Goal: Communication & Community: Answer question/provide support

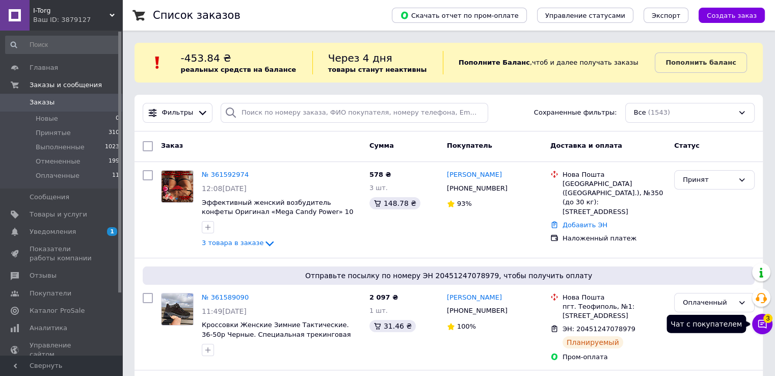
click at [764, 327] on icon at bounding box center [763, 324] width 9 height 9
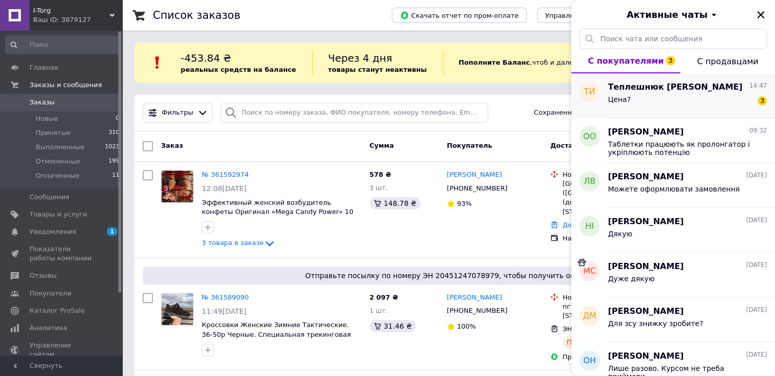
click at [649, 98] on div "Цена? 3" at bounding box center [687, 101] width 159 height 16
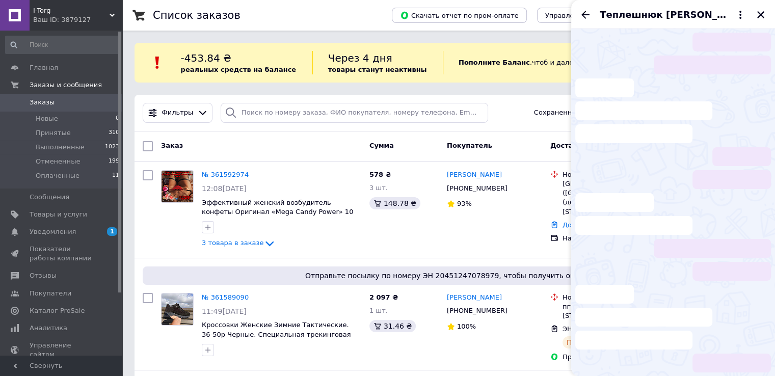
scroll to position [313, 0]
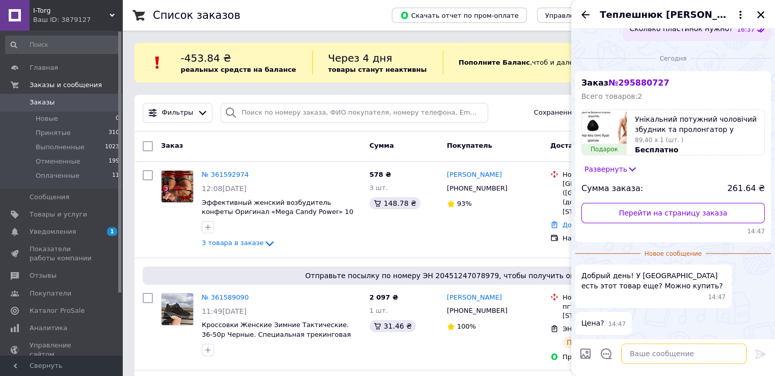
click at [665, 357] on textarea at bounding box center [683, 354] width 125 height 20
type textarea "Добрый день"
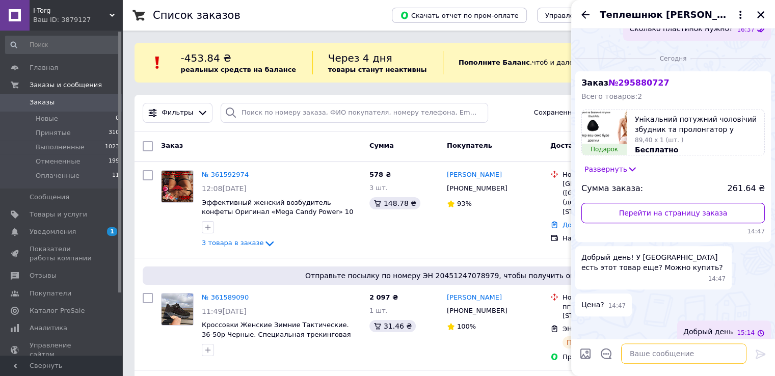
scroll to position [322, 0]
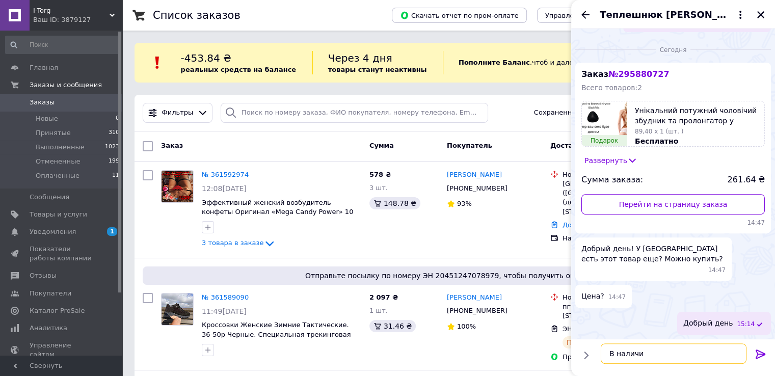
type textarea "В наличии"
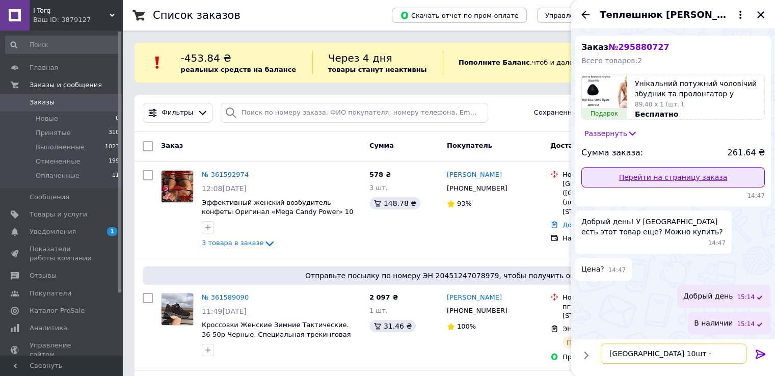
type textarea "Упаковка 10шт -"
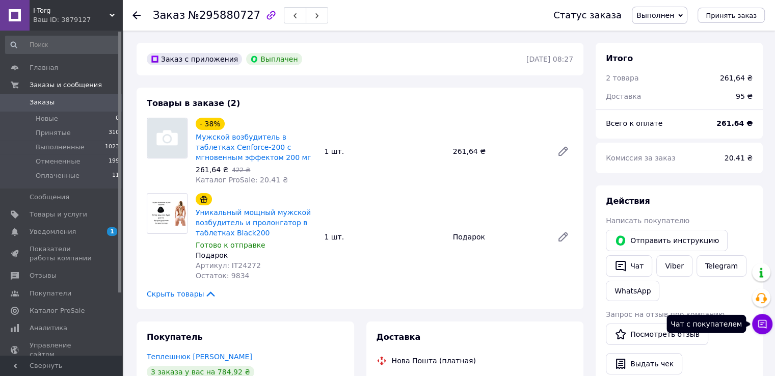
click at [759, 321] on icon at bounding box center [763, 324] width 10 height 10
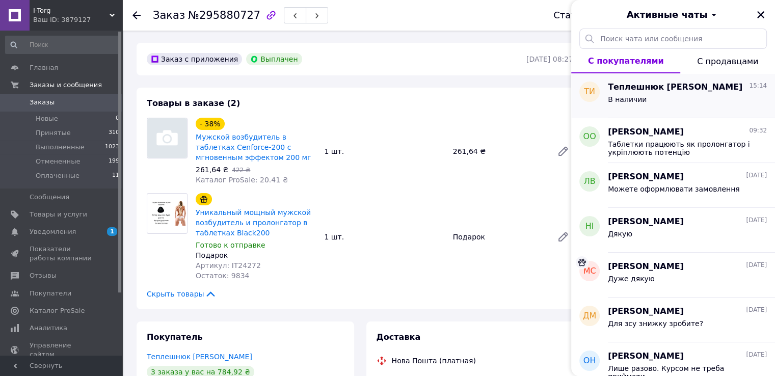
click at [657, 93] on div "В наличии" at bounding box center [687, 101] width 159 height 16
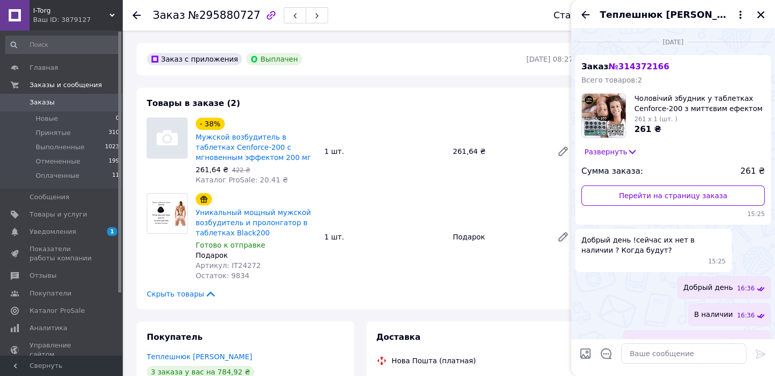
scroll to position [349, 0]
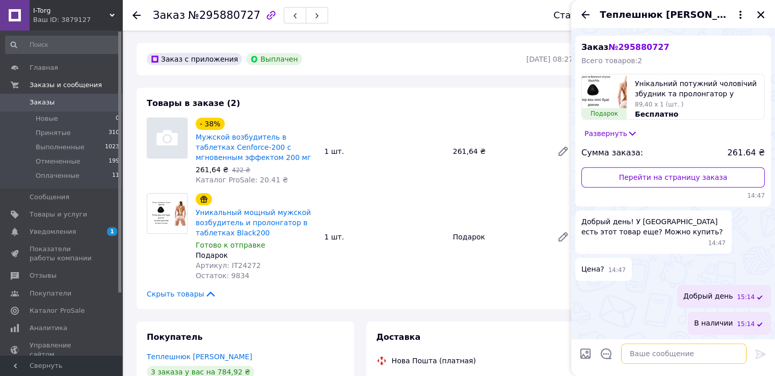
click at [662, 353] on textarea at bounding box center [683, 354] width 125 height 20
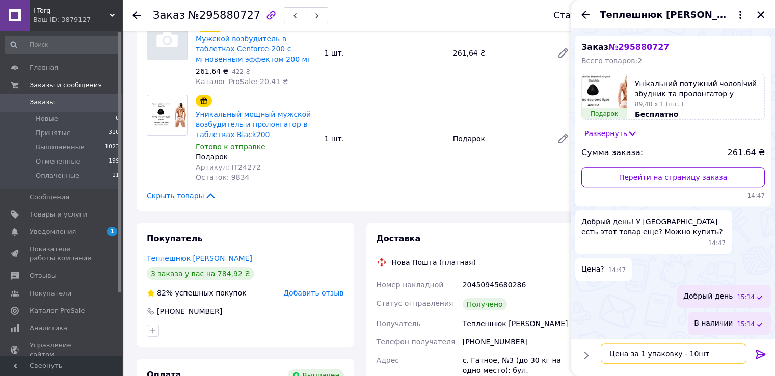
scroll to position [0, 0]
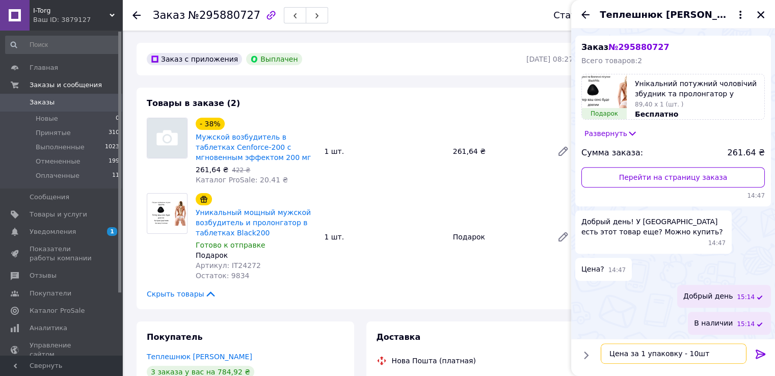
click at [679, 354] on textarea "Цена за 1 упаковку - 10шт" at bounding box center [674, 354] width 146 height 20
click at [695, 354] on textarea "Цена за 1 упаковку 10шт" at bounding box center [674, 354] width 146 height 20
type textarea "Цена за 1 упаковку 10шт - 280 грн"
click at [723, 351] on textarea "Цена за 1 упаковку 10шт - 280 грн" at bounding box center [674, 354] width 146 height 20
click at [707, 354] on textarea "Цена за 1 упаковку 10шт - 280 грн" at bounding box center [674, 354] width 146 height 20
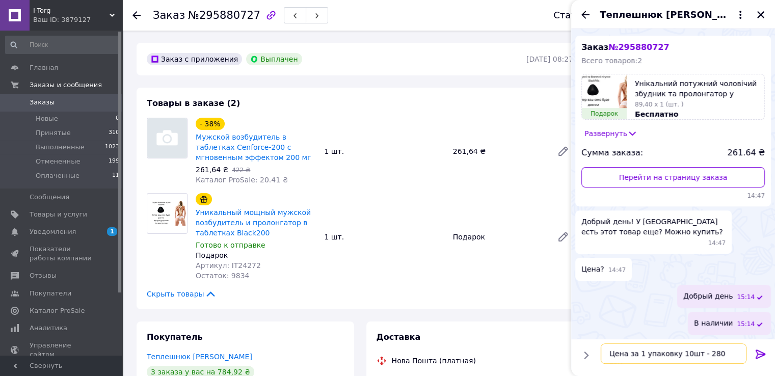
drag, startPoint x: 709, startPoint y: 354, endPoint x: 702, endPoint y: 354, distance: 7.1
click at [702, 354] on textarea "Цена за 1 упаковку 10шт - 280 грн" at bounding box center [674, 354] width 146 height 20
click at [728, 355] on textarea "Цена за 1 упаковку 10шт - 280 грн" at bounding box center [674, 354] width 146 height 20
click at [763, 356] on icon at bounding box center [761, 354] width 12 height 12
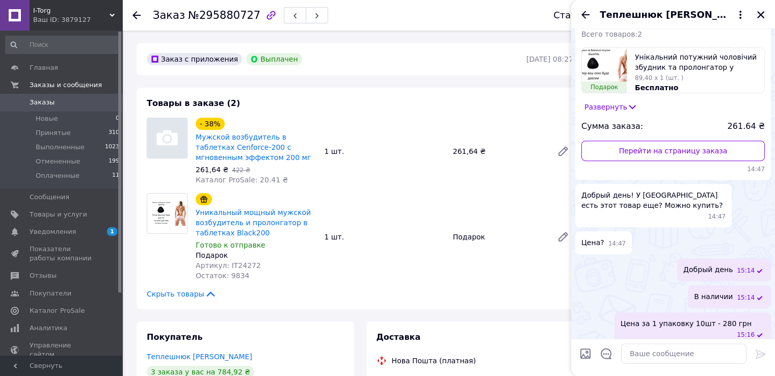
click at [764, 13] on icon "Закрыть" at bounding box center [761, 14] width 9 height 9
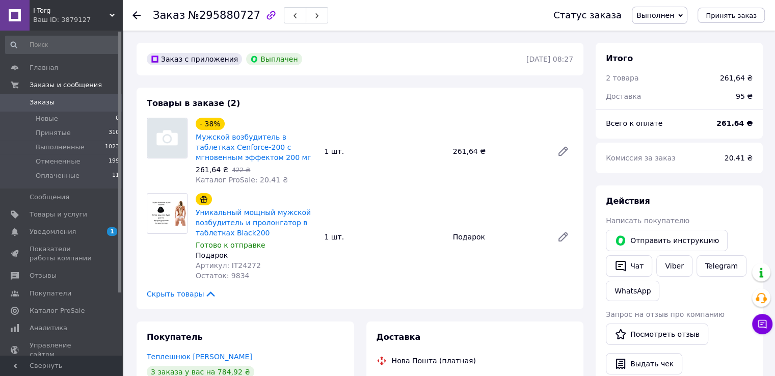
click at [36, 107] on link "Заказы 0" at bounding box center [62, 102] width 125 height 17
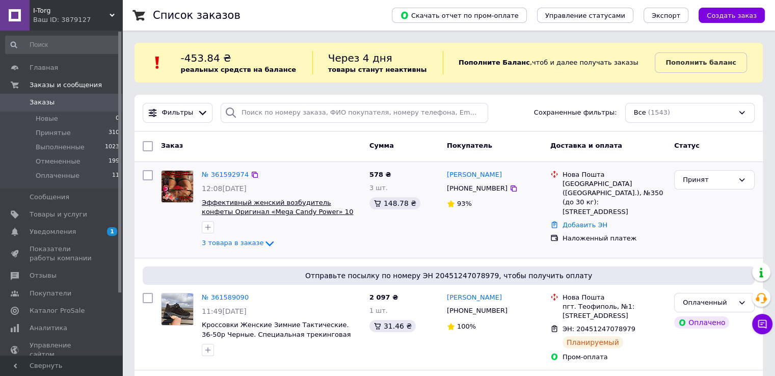
scroll to position [51, 0]
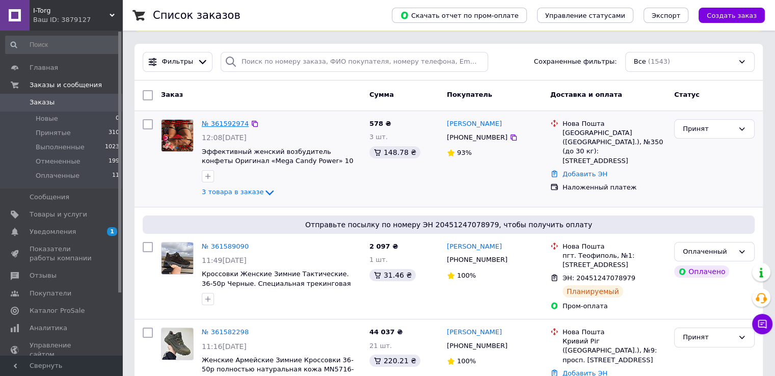
click at [218, 121] on link "№ 361592974" at bounding box center [225, 124] width 47 height 8
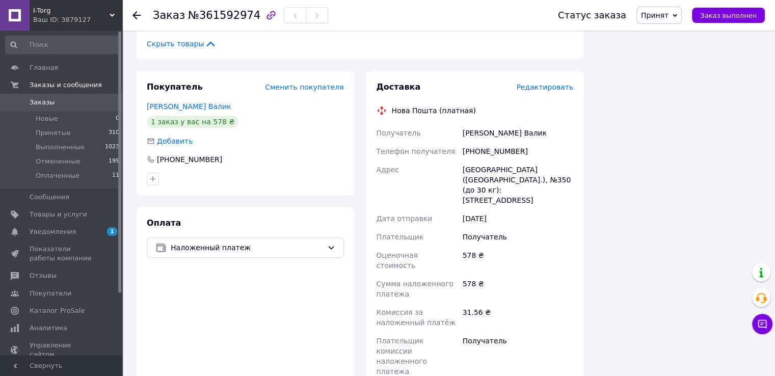
scroll to position [507, 0]
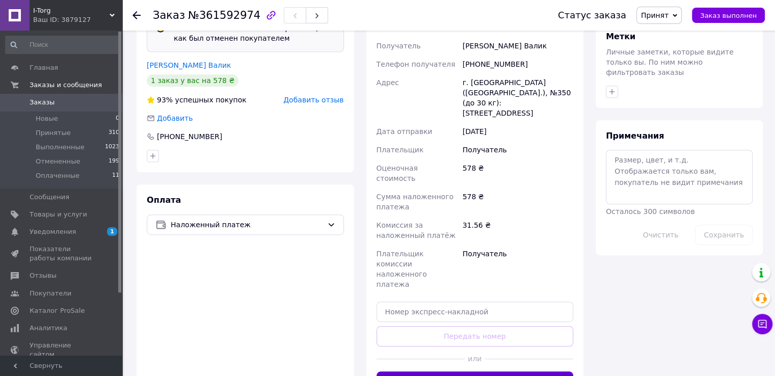
click at [489, 372] on button "Сгенерировать ЭН" at bounding box center [475, 382] width 197 height 20
click at [46, 99] on span "Заказы" at bounding box center [42, 102] width 25 height 9
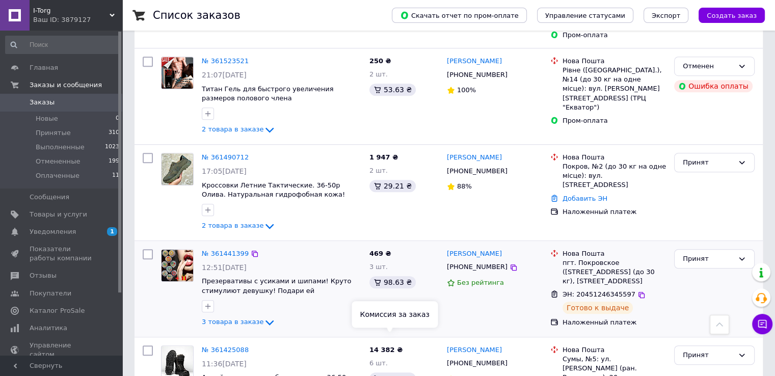
scroll to position [561, 0]
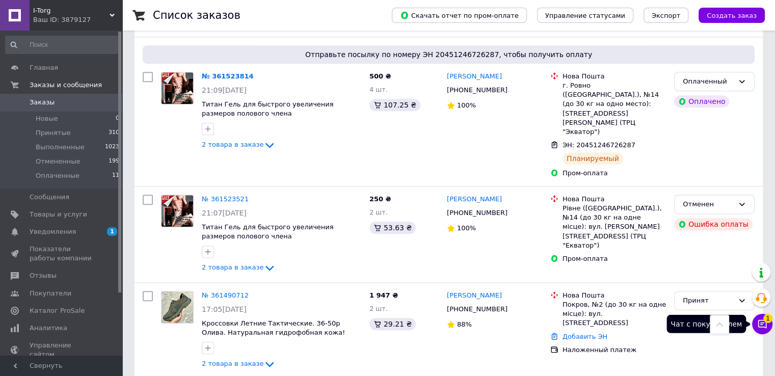
click at [754, 321] on button "Чат с покупателем 1" at bounding box center [763, 324] width 20 height 20
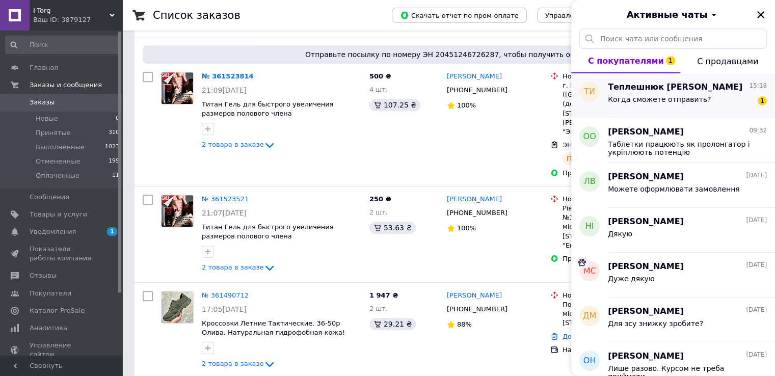
click at [641, 88] on span "Теплешнюк Игорь" at bounding box center [675, 88] width 135 height 12
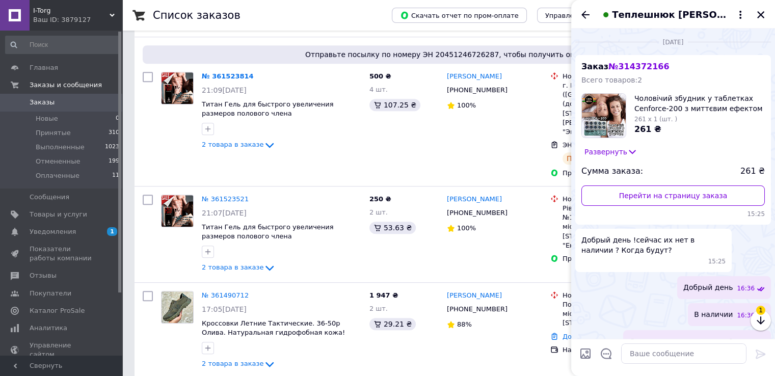
scroll to position [421, 0]
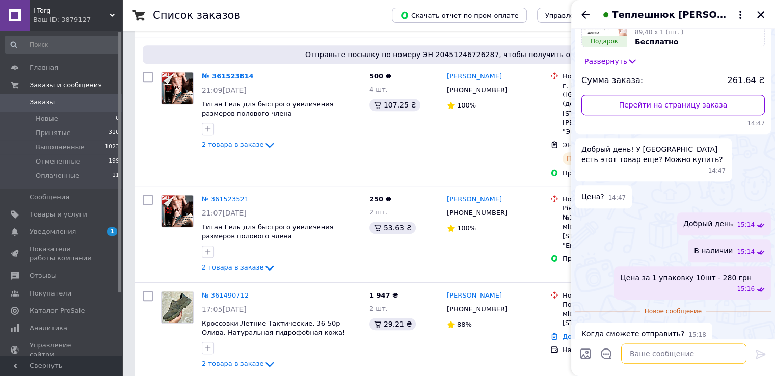
click at [649, 357] on textarea at bounding box center [683, 354] width 125 height 20
type textarea "Сегодня"
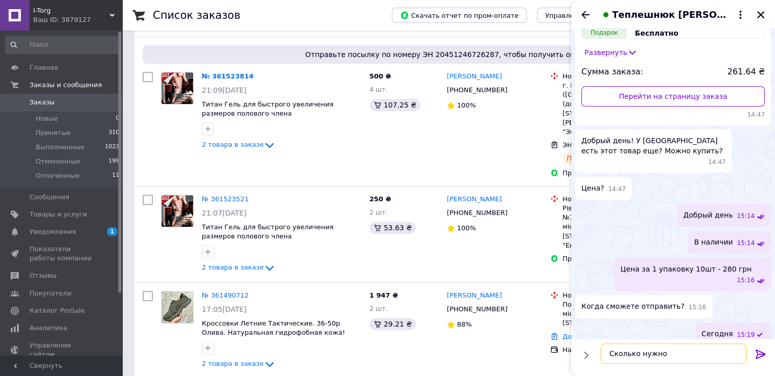
type textarea "Сколько нужно?"
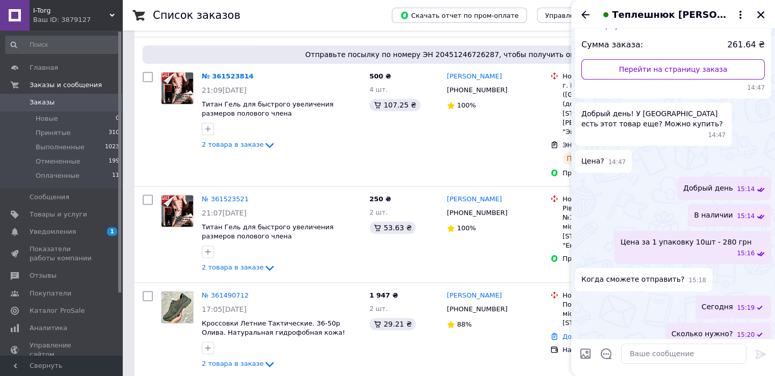
click at [765, 16] on icon "Закрыть" at bounding box center [761, 14] width 9 height 9
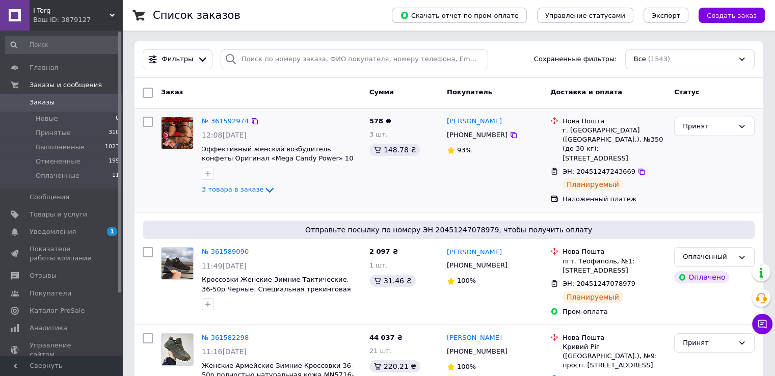
scroll to position [0, 0]
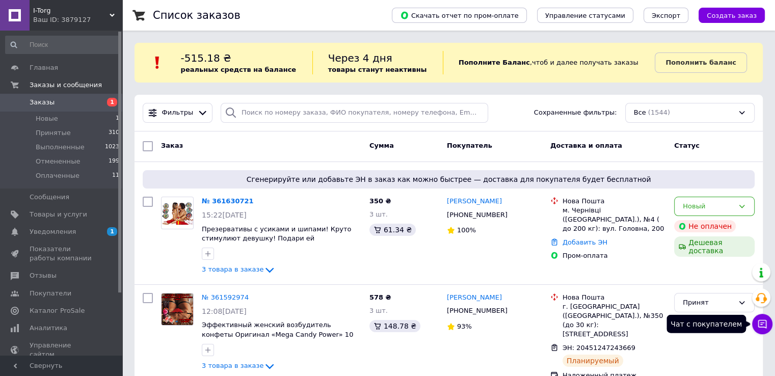
click at [755, 328] on button "Чат с покупателем" at bounding box center [763, 324] width 20 height 20
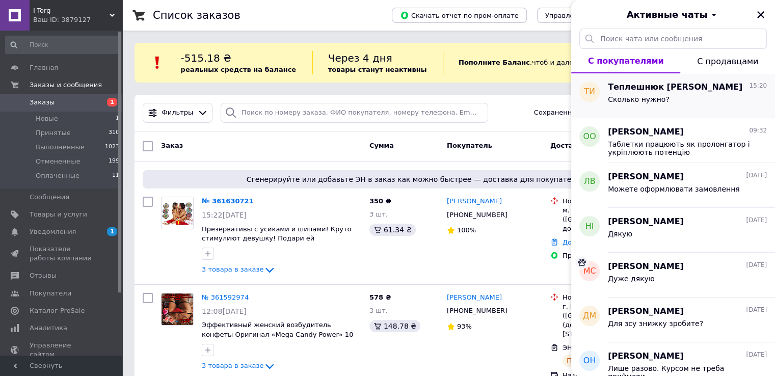
click at [672, 107] on div "Сколько нужно?" at bounding box center [687, 101] width 159 height 16
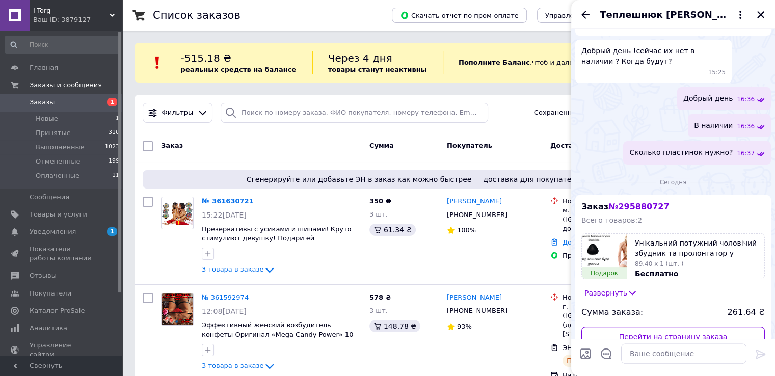
scroll to position [51, 0]
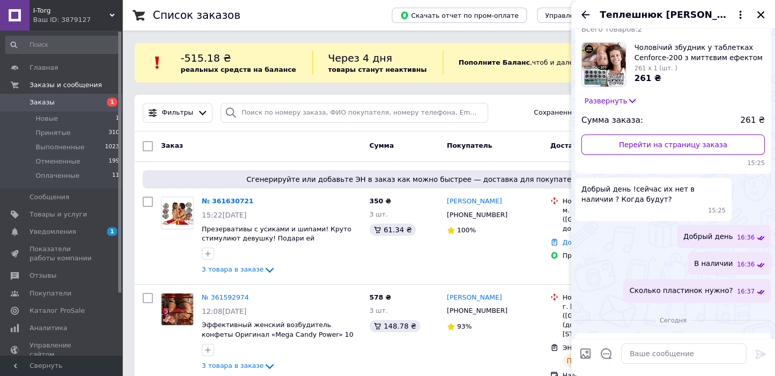
click at [661, 13] on span "Теплешнюк Игорь" at bounding box center [663, 14] width 126 height 13
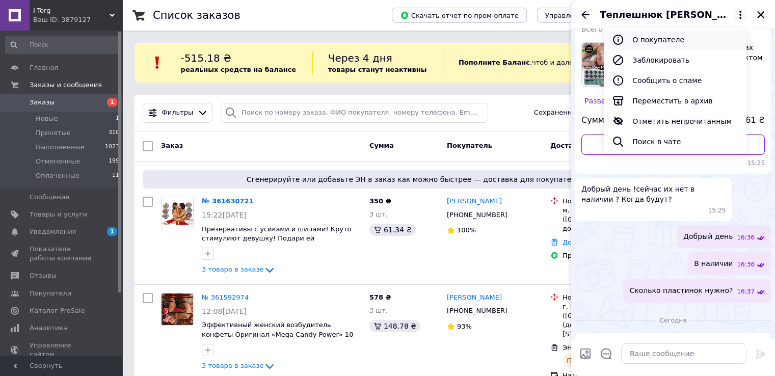
click at [672, 39] on button "О покупателе" at bounding box center [675, 40] width 143 height 20
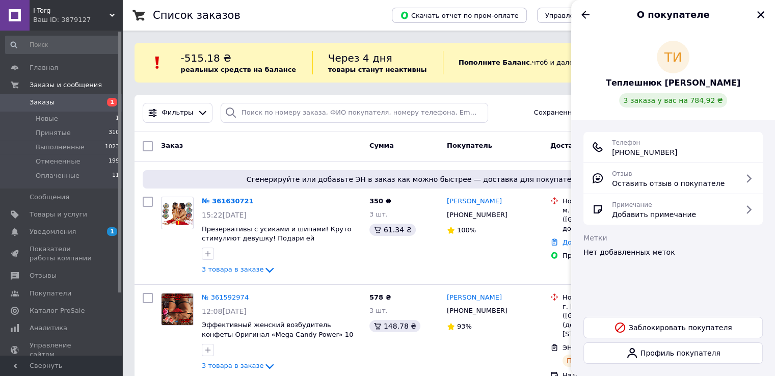
drag, startPoint x: 687, startPoint y: 153, endPoint x: 624, endPoint y: 157, distance: 62.8
click at [624, 157] on div "Телефон +380 (50) 368-32-32" at bounding box center [673, 147] width 163 height 20
click at [515, 105] on div "Фильтры Сохраненные фильтры: Все (1544)" at bounding box center [449, 113] width 620 height 20
click at [585, 10] on icon "Назад" at bounding box center [586, 15] width 12 height 12
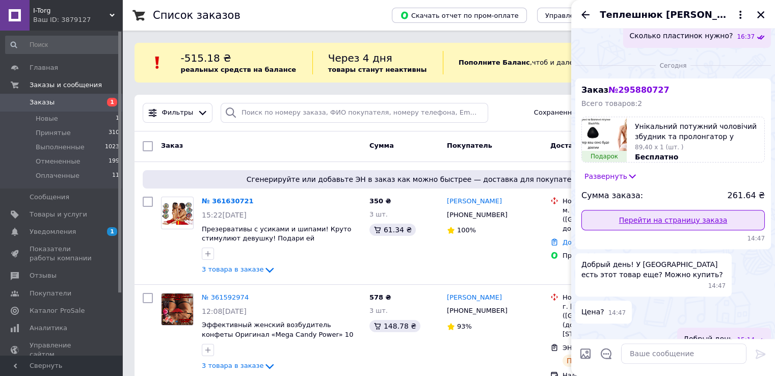
scroll to position [304, 0]
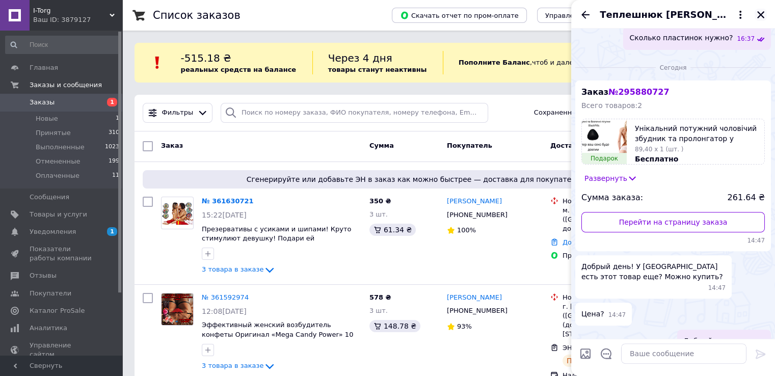
click at [764, 11] on icon "Закрыть" at bounding box center [761, 14] width 9 height 9
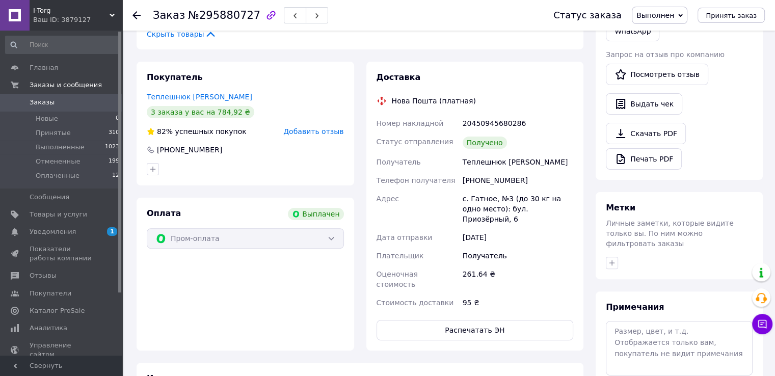
scroll to position [35, 0]
drag, startPoint x: 471, startPoint y: 200, endPoint x: 506, endPoint y: 204, distance: 35.4
click at [506, 204] on div "с. Гатное, №3 (до 30 кг на одно место): бул. Приозёрный, 6" at bounding box center [518, 209] width 115 height 39
drag, startPoint x: 526, startPoint y: 165, endPoint x: 420, endPoint y: 136, distance: 109.8
click at [462, 165] on div "Теплешнюк [PERSON_NAME]" at bounding box center [518, 162] width 115 height 18
